Goal: Check status: Check status

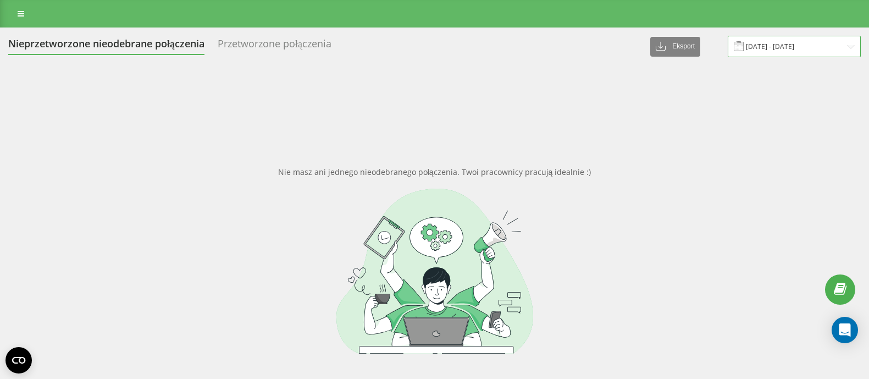
click at [695, 52] on input "[DATE] - [DATE]" at bounding box center [794, 46] width 133 height 21
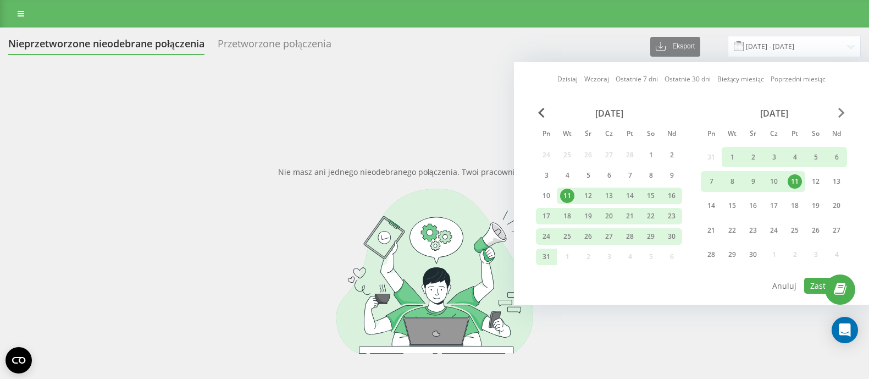
click at [695, 110] on span "Next Month" at bounding box center [841, 113] width 7 height 10
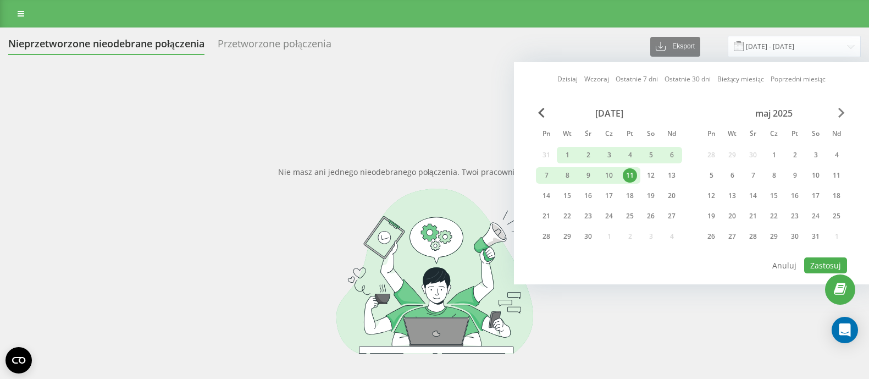
click at [695, 110] on span "Next Month" at bounding box center [841, 113] width 7 height 10
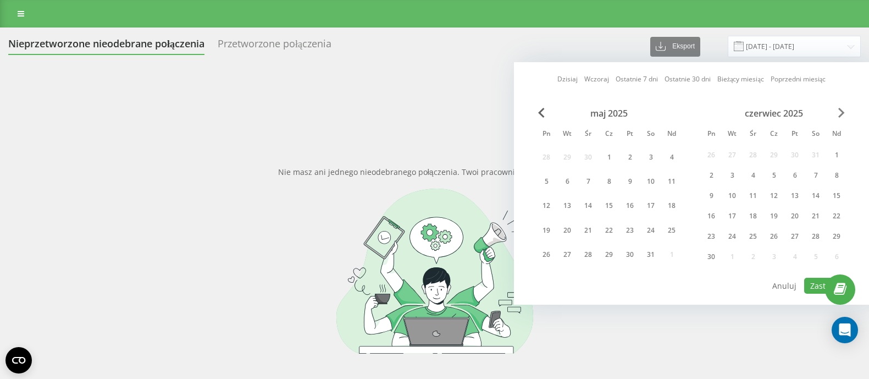
click at [695, 110] on span "Next Month" at bounding box center [841, 113] width 7 height 10
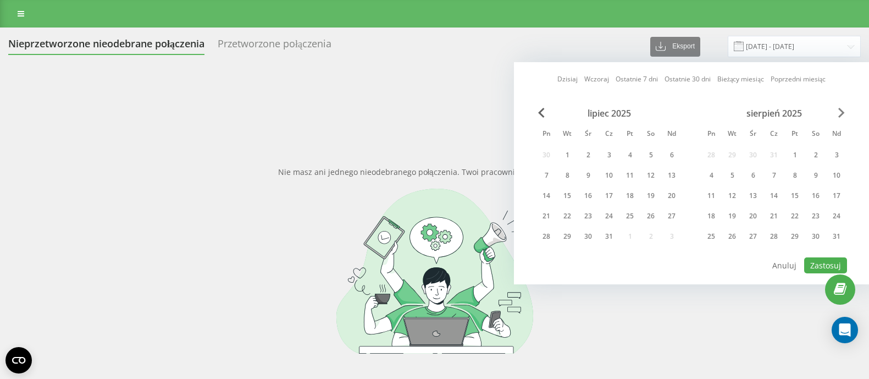
click at [695, 110] on span "Next Month" at bounding box center [841, 113] width 7 height 10
click at [695, 149] on div "1" at bounding box center [711, 155] width 14 height 14
click at [695, 229] on div "30" at bounding box center [732, 236] width 21 height 16
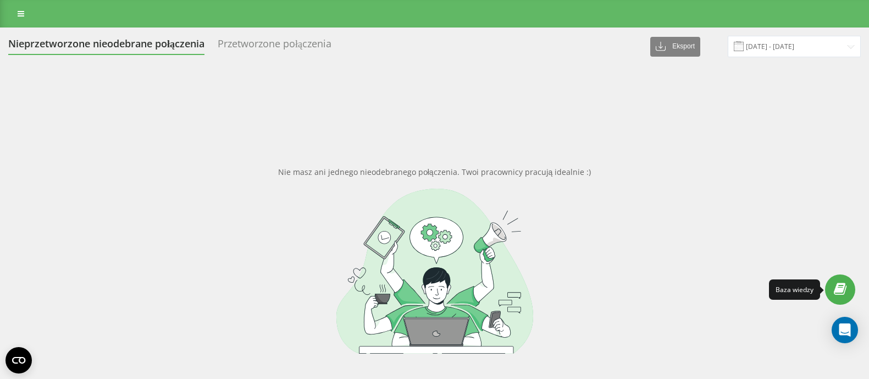
click at [695, 275] on link at bounding box center [840, 289] width 30 height 30
click at [695, 51] on input "[DATE] - [DATE]" at bounding box center [794, 46] width 133 height 21
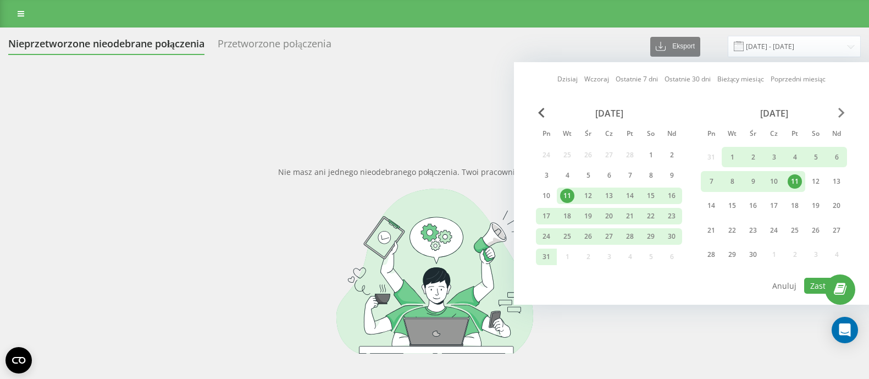
click at [695, 110] on span "Next Month" at bounding box center [841, 113] width 7 height 10
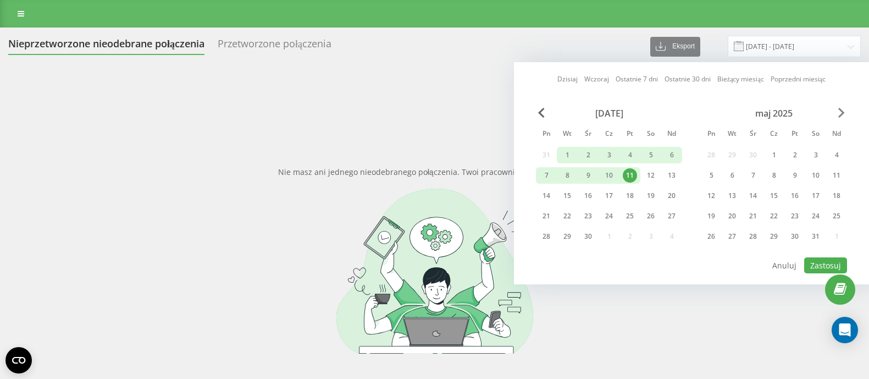
click at [695, 110] on span "Next Month" at bounding box center [841, 113] width 7 height 10
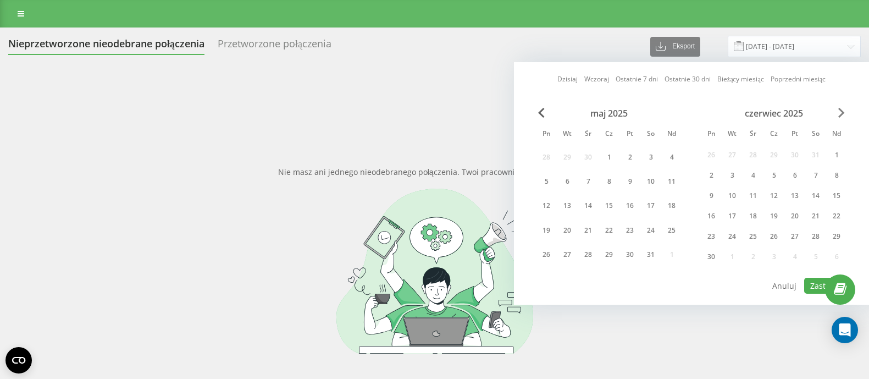
click at [695, 110] on span "Next Month" at bounding box center [841, 113] width 7 height 10
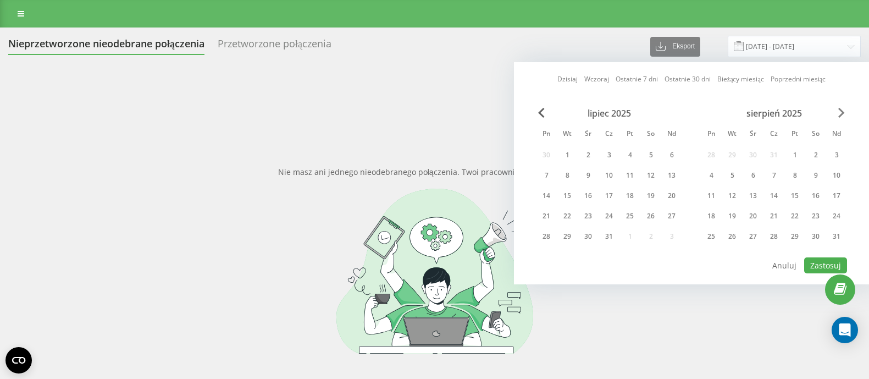
click at [695, 110] on span "Next Month" at bounding box center [841, 113] width 7 height 10
click at [549, 154] on div "1" at bounding box center [546, 155] width 14 height 14
click at [563, 228] on div "[DATE] Pn Wt Śr Cz Pt So Nd 1 2 3 4 5 6 7 8 9 10 11 12 13 14 15 16 17 18 19 20 …" at bounding box center [609, 178] width 146 height 141
click at [568, 234] on div "30" at bounding box center [567, 236] width 14 height 14
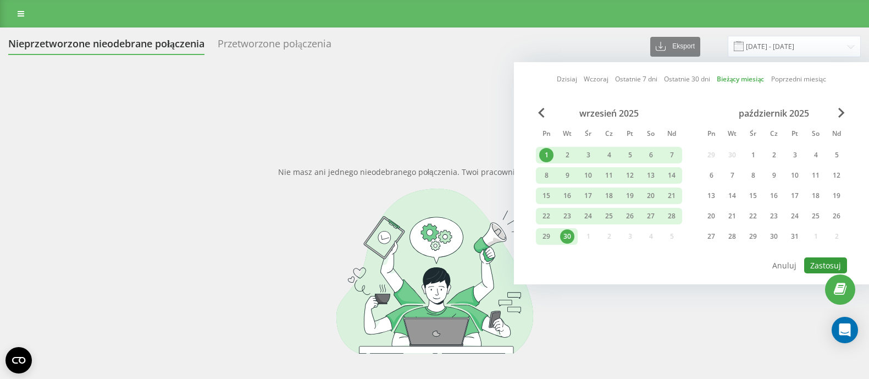
click at [695, 259] on button "Zastosuj" at bounding box center [825, 265] width 43 height 16
type input "[DATE] - [DATE]"
